Goal: Navigation & Orientation: Find specific page/section

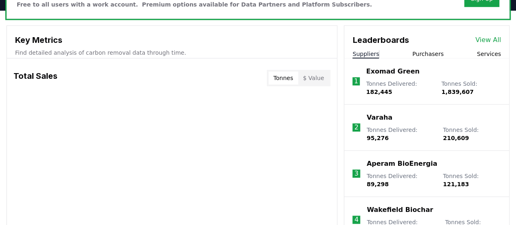
scroll to position [163, 0]
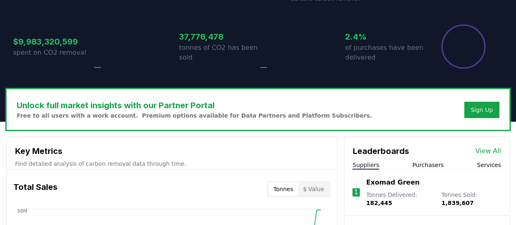
drag, startPoint x: 39, startPoint y: 102, endPoint x: 93, endPoint y: 116, distance: 55.3
click at [93, 116] on p "Free to all users with a work account. Premium options available for Data Partn…" at bounding box center [194, 115] width 355 height 8
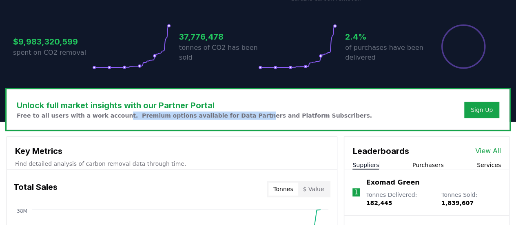
drag, startPoint x: 115, startPoint y: 120, endPoint x: 237, endPoint y: 120, distance: 122.0
click at [237, 120] on div "Unlock full market insights with our Partner Portal Free to all users with a wo…" at bounding box center [258, 109] width 502 height 40
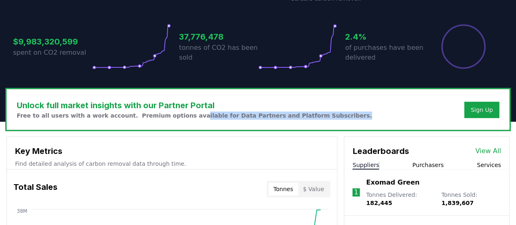
drag, startPoint x: 180, startPoint y: 119, endPoint x: 333, endPoint y: 116, distance: 153.5
click at [333, 116] on div "Unlock full market insights with our Partner Portal Free to all users with a wo…" at bounding box center [258, 109] width 502 height 40
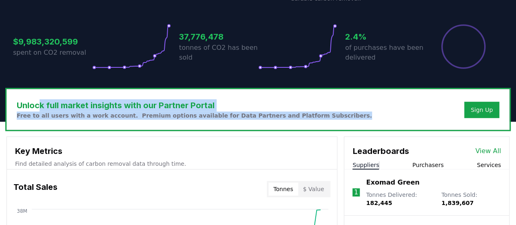
drag, startPoint x: 333, startPoint y: 115, endPoint x: 40, endPoint y: 98, distance: 293.9
click at [40, 98] on div "Unlock full market insights with our Partner Portal Free to all users with a wo…" at bounding box center [258, 109] width 502 height 40
click at [121, 106] on h3 "Unlock full market insights with our Partner Portal" at bounding box center [194, 105] width 355 height 12
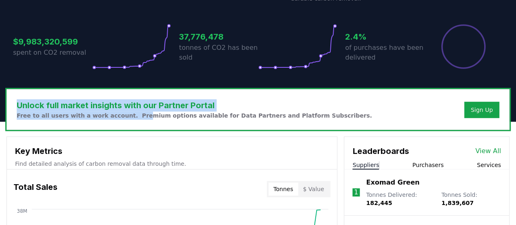
drag, startPoint x: 18, startPoint y: 106, endPoint x: 133, endPoint y: 116, distance: 115.9
click at [133, 116] on div "Unlock full market insights with our Partner Portal Free to all users with a wo…" at bounding box center [194, 109] width 355 height 20
click at [133, 116] on p "Free to all users with a work account. Premium options available for Data Partn…" at bounding box center [194, 115] width 355 height 8
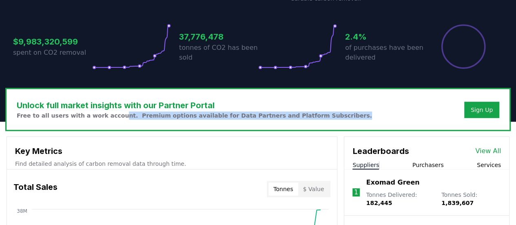
drag, startPoint x: 110, startPoint y: 116, endPoint x: 338, endPoint y: 122, distance: 228.6
click at [338, 122] on div "Unlock full market insights with our Partner Portal Free to all users with a wo…" at bounding box center [258, 109] width 502 height 40
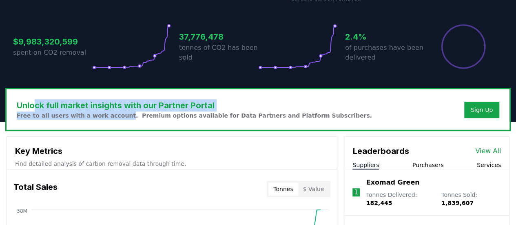
drag, startPoint x: 42, startPoint y: 111, endPoint x: 117, endPoint y: 115, distance: 74.4
click at [117, 115] on div "Unlock full market insights with our Partner Portal Free to all users with a wo…" at bounding box center [194, 109] width 355 height 20
drag, startPoint x: 83, startPoint y: 111, endPoint x: 16, endPoint y: 101, distance: 68.6
click at [16, 101] on div "Unlock full market insights with our Partner Portal Free to all users with a wo…" at bounding box center [258, 109] width 502 height 40
click at [34, 104] on h3 "Unlock full market insights with our Partner Portal" at bounding box center [194, 105] width 355 height 12
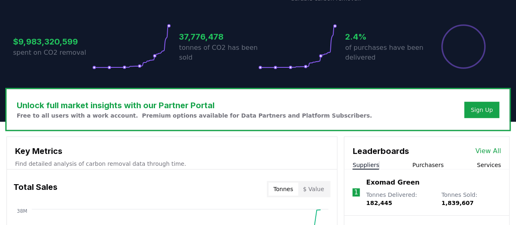
click at [182, 112] on p "Free to all users with a work account. Premium options available for Data Partn…" at bounding box center [194, 115] width 355 height 8
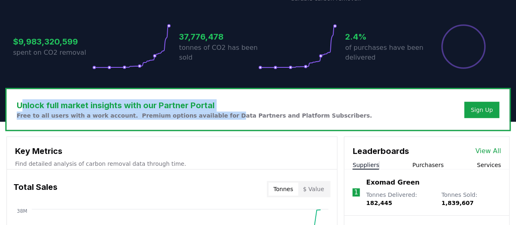
drag, startPoint x: 24, startPoint y: 110, endPoint x: 221, endPoint y: 120, distance: 196.5
click at [221, 120] on div "Unlock full market insights with our Partner Portal Free to all users with a wo…" at bounding box center [258, 109] width 502 height 40
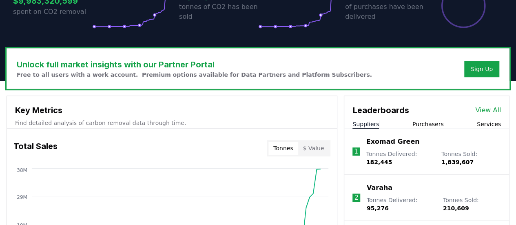
scroll to position [245, 0]
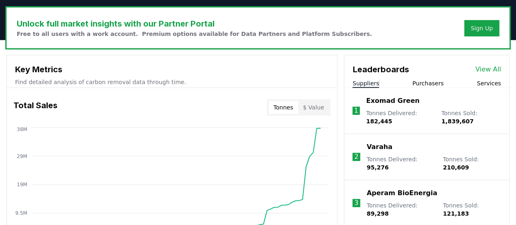
drag, startPoint x: 437, startPoint y: 82, endPoint x: 442, endPoint y: 84, distance: 5.0
click at [437, 83] on button "Purchasers" at bounding box center [428, 83] width 31 height 8
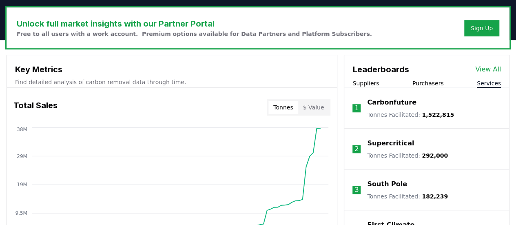
click at [483, 82] on button "Services" at bounding box center [489, 83] width 24 height 8
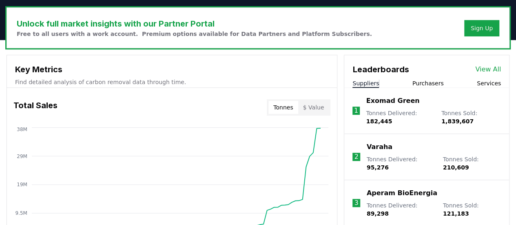
click at [358, 82] on button "Suppliers" at bounding box center [366, 83] width 27 height 8
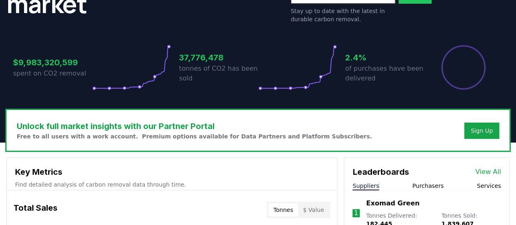
scroll to position [0, 0]
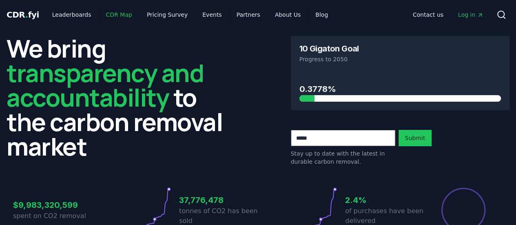
click at [115, 15] on link "CDR Map" at bounding box center [119, 14] width 39 height 15
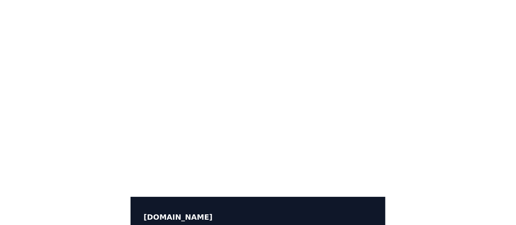
scroll to position [153, 0]
